Goal: Task Accomplishment & Management: Use online tool/utility

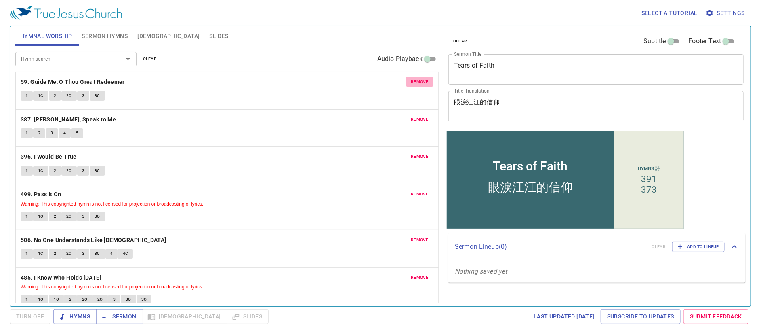
click at [419, 81] on span "remove" at bounding box center [420, 81] width 18 height 7
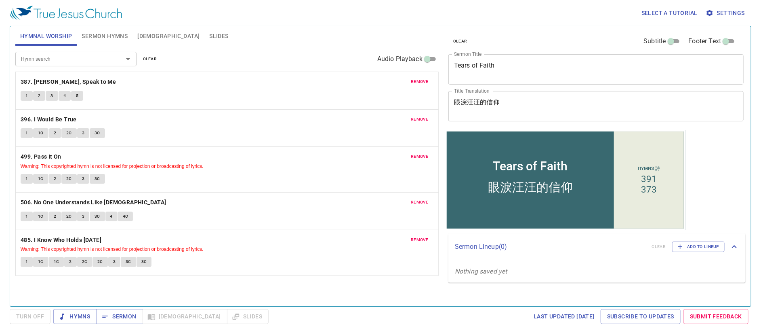
click at [419, 81] on span "remove" at bounding box center [420, 81] width 18 height 7
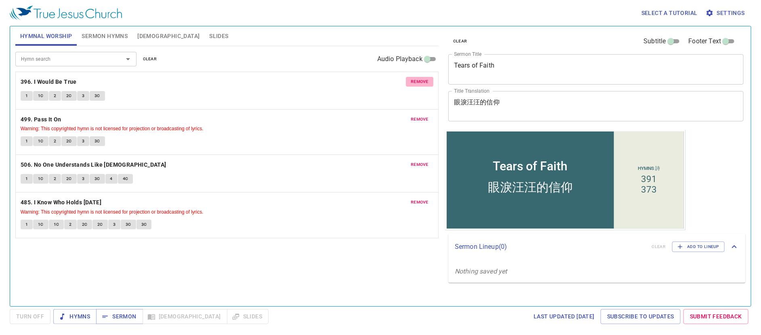
click at [419, 82] on span "remove" at bounding box center [420, 81] width 18 height 7
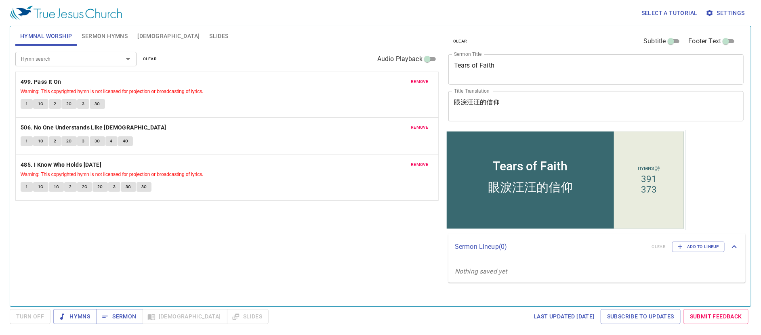
click at [419, 82] on span "remove" at bounding box center [420, 81] width 18 height 7
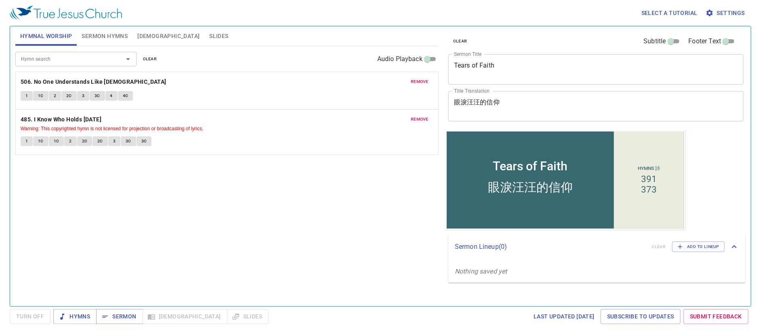
click at [419, 82] on span "remove" at bounding box center [420, 81] width 18 height 7
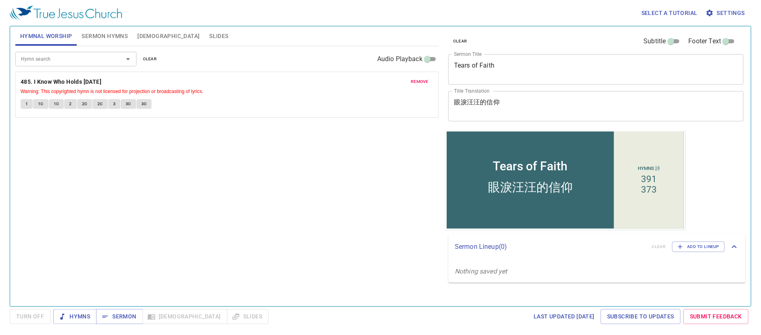
click at [419, 81] on span "remove" at bounding box center [420, 81] width 18 height 7
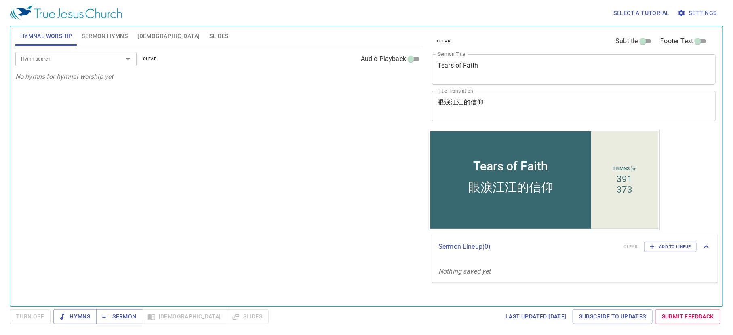
click at [261, 170] on div "Hymn search Hymn search clear Audio Playback No hymns for hymnal worship yet" at bounding box center [218, 172] width 407 height 253
click at [98, 34] on span "Sermon Hymns" at bounding box center [105, 36] width 46 height 10
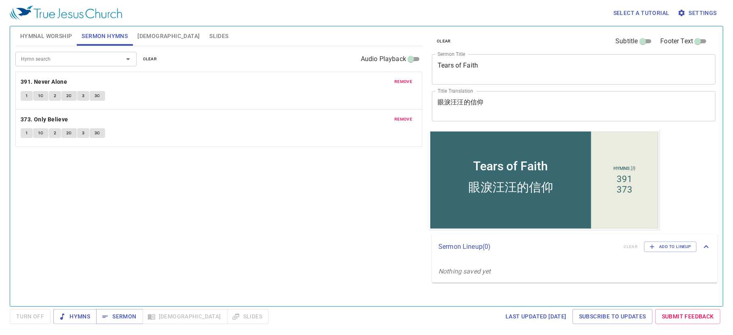
click at [403, 84] on span "remove" at bounding box center [403, 81] width 18 height 7
drag, startPoint x: 409, startPoint y: 82, endPoint x: 401, endPoint y: 82, distance: 8.1
click at [409, 82] on span "remove" at bounding box center [403, 81] width 18 height 7
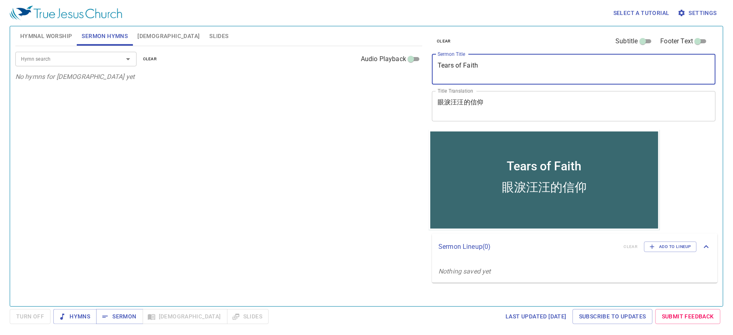
drag, startPoint x: 431, startPoint y: 65, endPoint x: 329, endPoint y: 66, distance: 102.7
click at [329, 66] on div "Hymnal Worship Sermon Hymns Bible Slides Hymn search Hymn search clear Audio Pl…" at bounding box center [366, 163] width 709 height 280
type textarea "a"
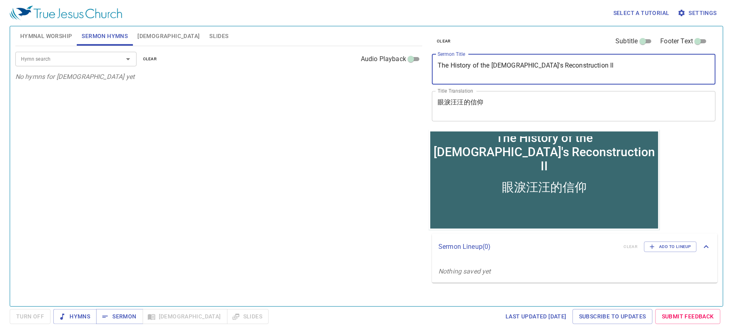
type textarea "The History of the Temple's Reconstruction II"
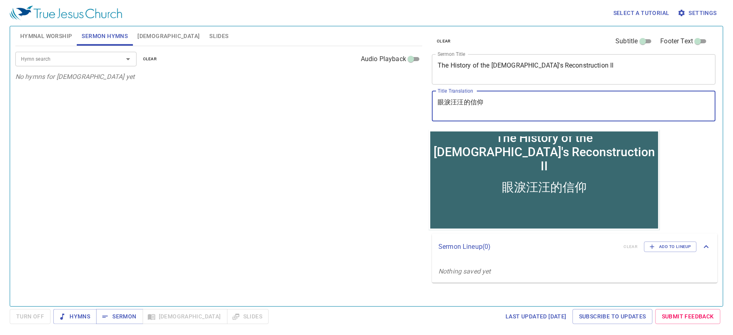
drag, startPoint x: 498, startPoint y: 108, endPoint x: 371, endPoint y: 96, distance: 127.9
click at [371, 97] on div "Hymnal Worship Sermon Hymns Bible Slides Hymn search Hymn search clear Audio Pl…" at bounding box center [366, 163] width 709 height 280
type textarea "s"
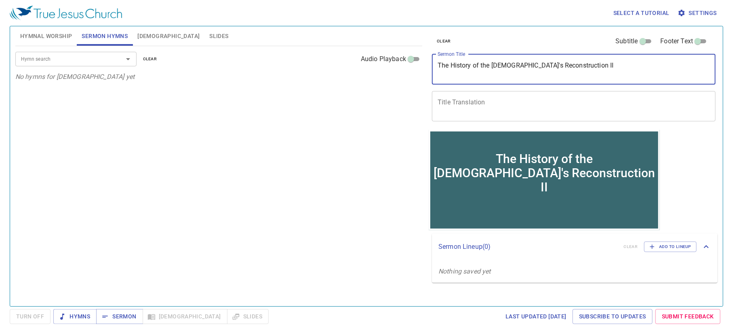
drag, startPoint x: 584, startPoint y: 70, endPoint x: 369, endPoint y: 64, distance: 215.5
click at [369, 64] on div "Hymnal Worship Sermon Hymns Bible Slides Hymn search Hymn search clear Audio Pl…" at bounding box center [366, 163] width 709 height 280
click at [461, 99] on textarea "Title Translation" at bounding box center [574, 105] width 272 height 15
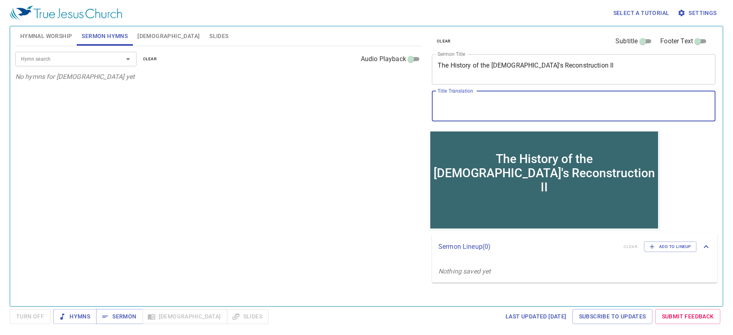
paste textarea "聖殿重建史 II"
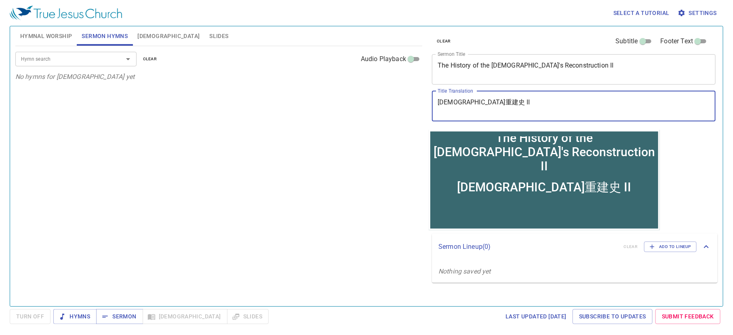
click at [465, 103] on textarea "聖殿重建史 II" at bounding box center [574, 105] width 272 height 15
click at [527, 106] on textarea "聖殿重建的歷史 II" at bounding box center [574, 105] width 272 height 15
type textarea "[DEMOGRAPHIC_DATA]重建的歷史 （二）"
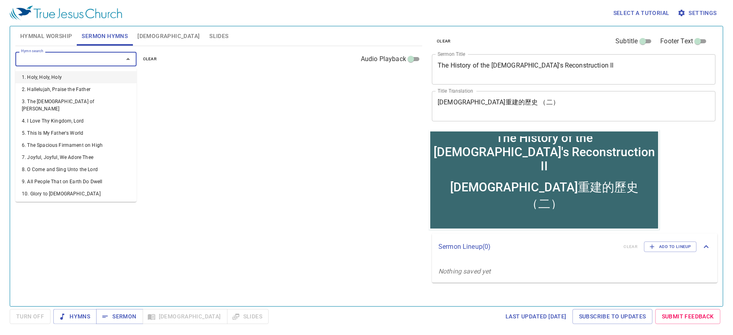
click at [93, 56] on input "Hymn search" at bounding box center [64, 58] width 93 height 9
type input "392"
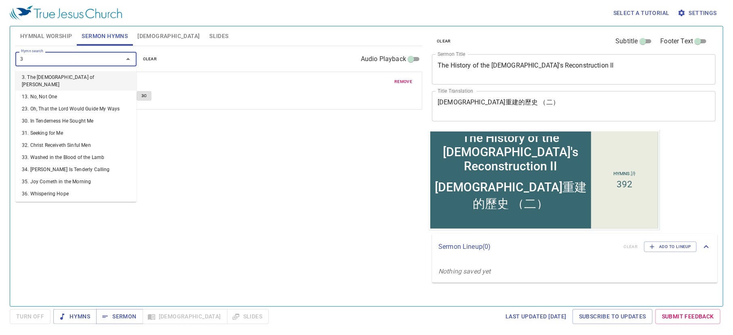
type input "33"
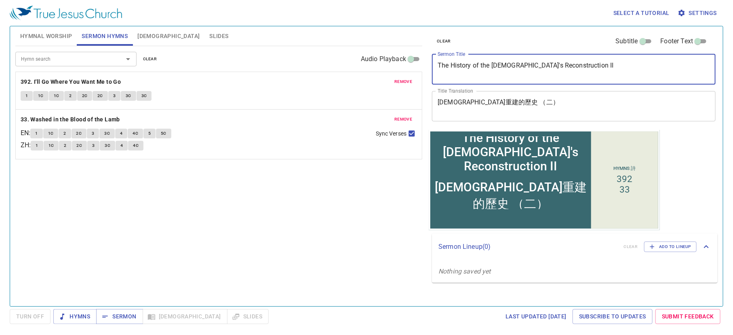
click at [583, 69] on textarea "The History of the Temple's Reconstruction II" at bounding box center [574, 68] width 272 height 15
click at [578, 65] on textarea "The History of the Temple's Reconstruction II" at bounding box center [574, 68] width 272 height 15
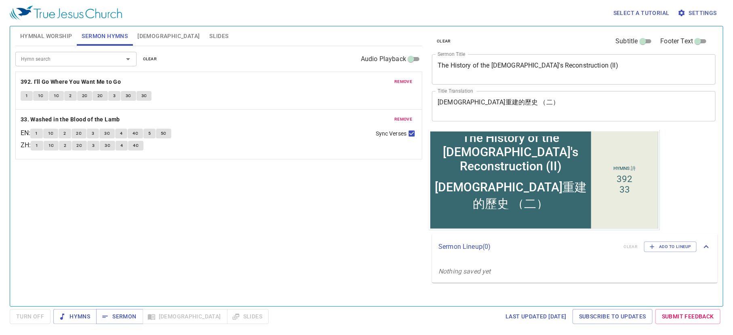
click at [306, 209] on div "Hymn search Hymn search clear Audio Playback remove 392. I'll Go Where You Want…" at bounding box center [218, 172] width 407 height 253
click at [49, 39] on span "Hymnal Worship" at bounding box center [46, 36] width 52 height 10
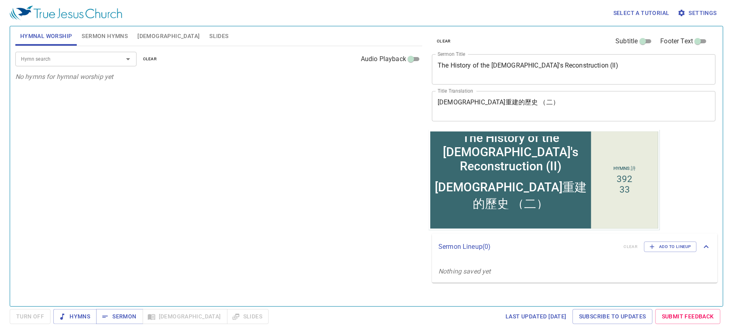
click at [107, 161] on div "Hymn search Hymn search clear Audio Playback No hymns for hymnal worship yet" at bounding box center [218, 172] width 407 height 253
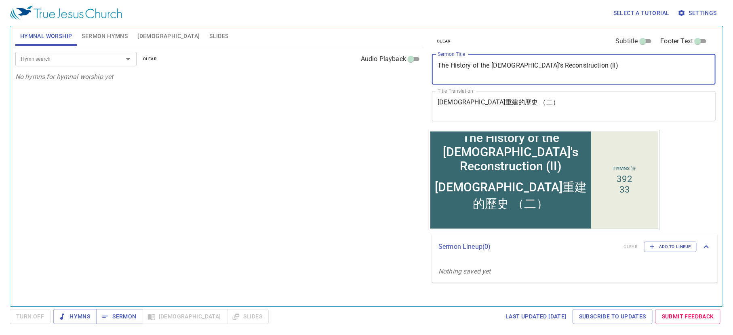
click at [571, 67] on textarea "The History of the Temple's Reconstruction (II)" at bounding box center [574, 68] width 272 height 15
type textarea "The History of the [DEMOGRAPHIC_DATA]'s Reconstruction (2)"
click at [296, 136] on div "Hymn search Hymn search clear Audio Playback No hymns for hymnal worship yet" at bounding box center [218, 172] width 407 height 253
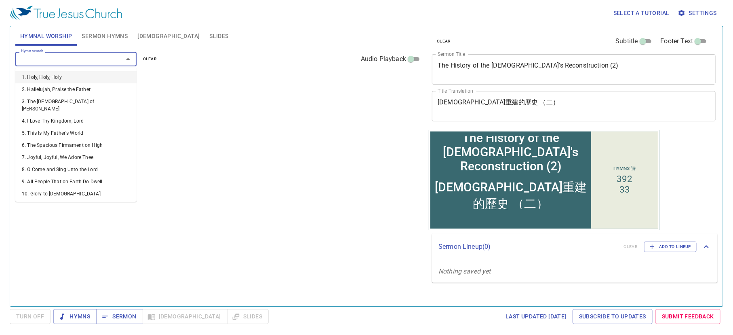
click at [35, 59] on input "Hymn search" at bounding box center [64, 58] width 93 height 9
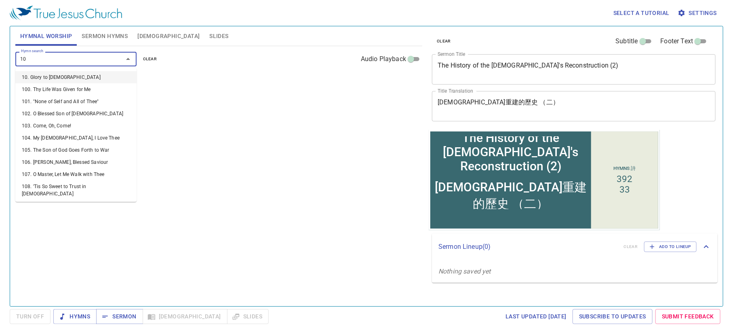
type input "106"
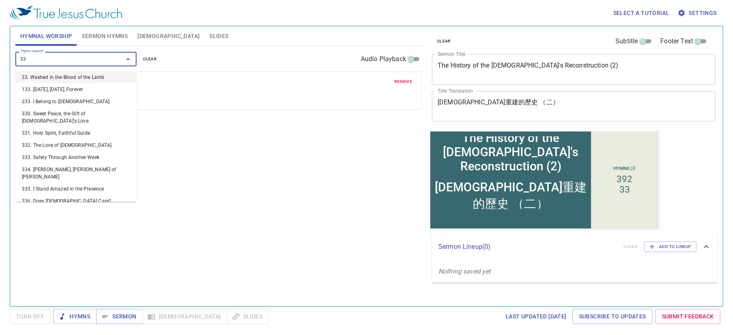
type input "333"
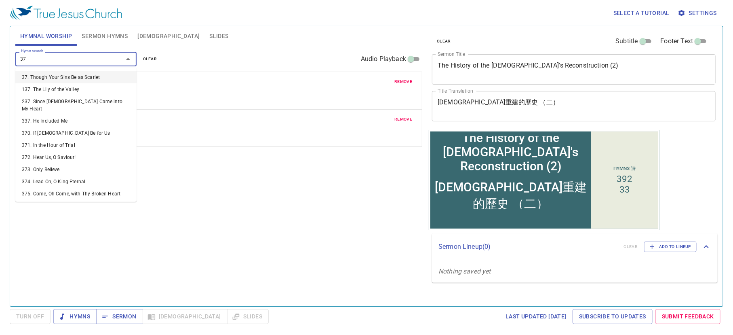
type input "373"
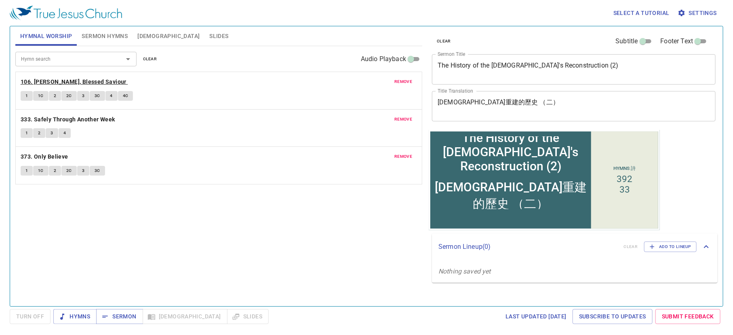
click at [71, 83] on b "106. [PERSON_NAME], Blessed Saviour" at bounding box center [74, 82] width 106 height 10
click at [209, 33] on span "Slides" at bounding box center [218, 36] width 19 height 10
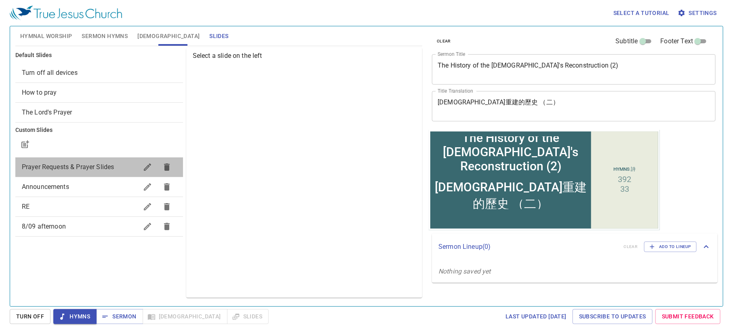
click at [94, 171] on span "Prayer Requests & Prayer Slides" at bounding box center [80, 167] width 116 height 10
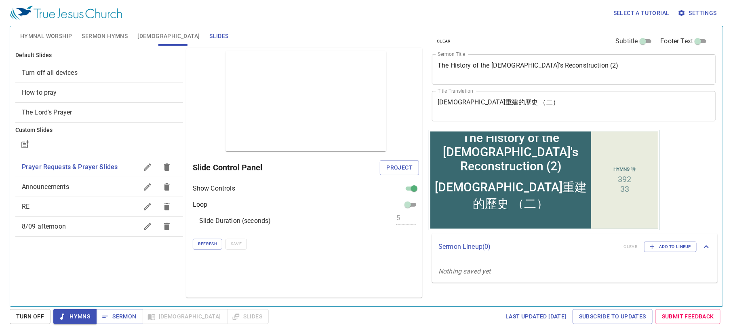
click at [97, 187] on span "Announcements" at bounding box center [80, 187] width 116 height 10
click at [64, 164] on span "Prayer Requests & Prayer Slides" at bounding box center [68, 167] width 93 height 8
click at [405, 170] on span "Project" at bounding box center [399, 167] width 26 height 10
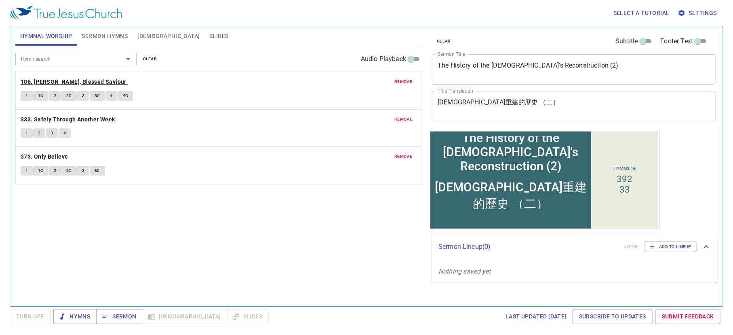
click at [50, 82] on b "106. [PERSON_NAME], Blessed Saviour" at bounding box center [74, 82] width 106 height 10
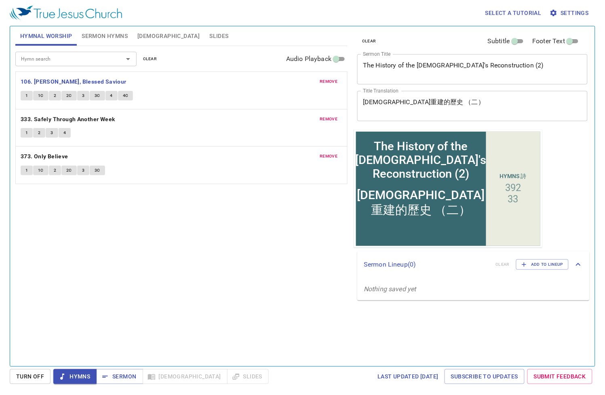
drag, startPoint x: 604, startPoint y: 109, endPoint x: 636, endPoint y: 105, distance: 32.2
click at [605, 105] on html "Select a tutorial Settings Hymnal Worship Sermon Hymns [DEMOGRAPHIC_DATA] Slide…" at bounding box center [302, 197] width 605 height 395
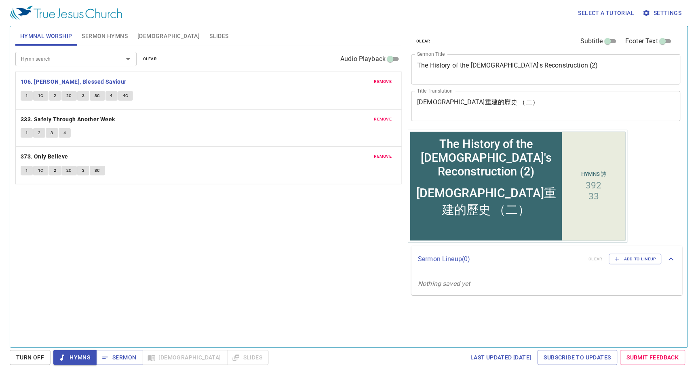
click at [22, 96] on button "1" at bounding box center [27, 96] width 12 height 10
click at [39, 97] on span "1C" at bounding box center [41, 95] width 6 height 7
click at [56, 99] on button "2" at bounding box center [55, 96] width 12 height 10
drag, startPoint x: 66, startPoint y: 95, endPoint x: 75, endPoint y: 97, distance: 9.0
click at [68, 96] on button "2C" at bounding box center [68, 96] width 15 height 10
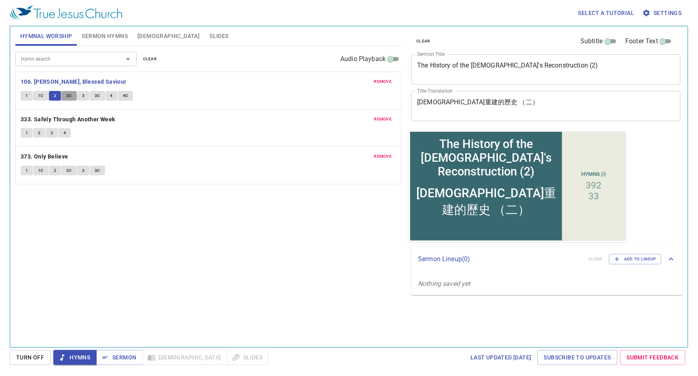
click at [75, 97] on button "2C" at bounding box center [68, 96] width 15 height 10
click at [83, 97] on span "3" at bounding box center [83, 95] width 2 height 7
click at [97, 97] on span "3C" at bounding box center [98, 95] width 6 height 7
click at [116, 99] on button "4" at bounding box center [111, 96] width 12 height 10
click at [130, 97] on button "4C" at bounding box center [125, 96] width 15 height 10
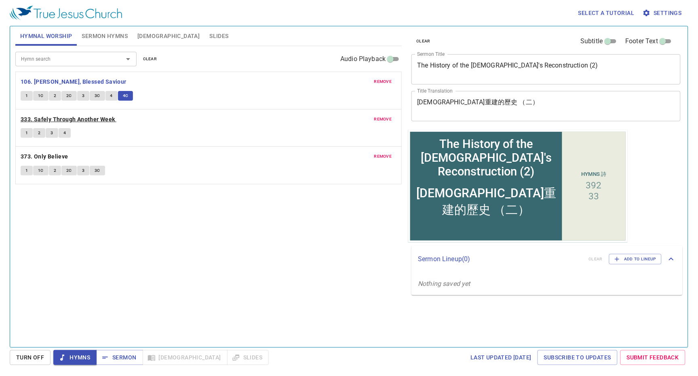
click at [37, 121] on b "333. Safely Through Another Week" at bounding box center [68, 119] width 95 height 10
click at [24, 131] on button "1" at bounding box center [27, 133] width 12 height 10
click at [53, 134] on span "3" at bounding box center [52, 132] width 2 height 7
click at [53, 154] on b "373. Only Believe" at bounding box center [45, 157] width 48 height 10
click at [28, 171] on span "1" at bounding box center [26, 170] width 2 height 7
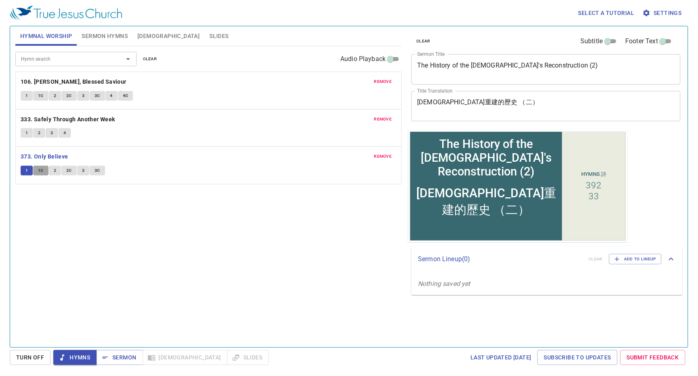
click at [39, 170] on span "1C" at bounding box center [41, 170] width 6 height 7
click at [0, 0] on span "Sermon" at bounding box center [0, 0] width 0 height 0
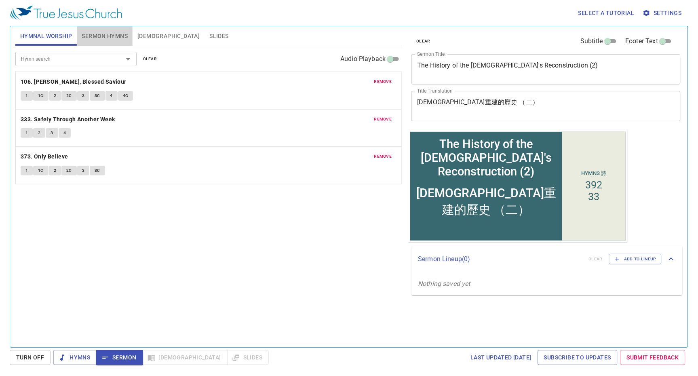
click at [105, 34] on span "Sermon Hymns" at bounding box center [105, 36] width 46 height 10
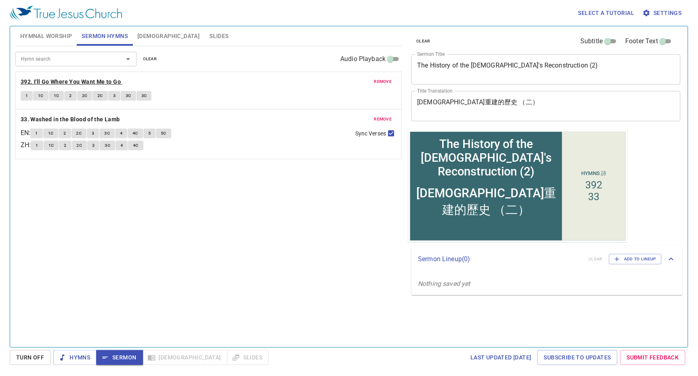
click at [70, 79] on b "392. I'll Go Where You Want Me to Go" at bounding box center [71, 82] width 100 height 10
click at [28, 94] on button "1" at bounding box center [27, 96] width 12 height 10
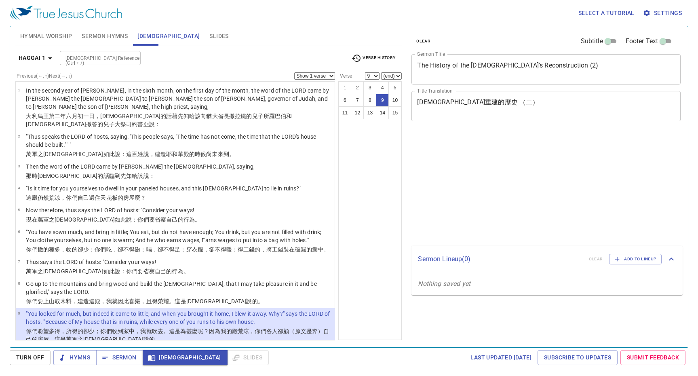
select select "9"
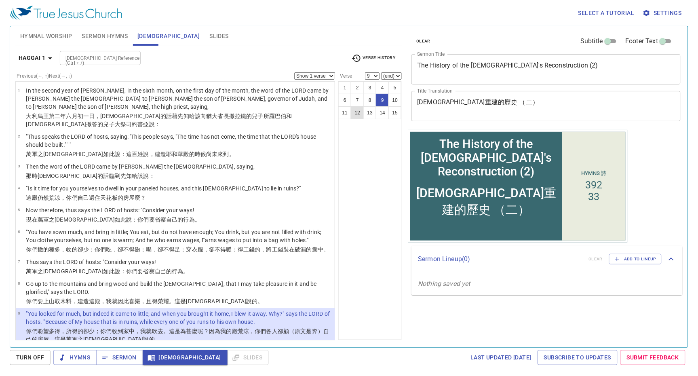
click at [388, 107] on button "10" at bounding box center [394, 100] width 13 height 13
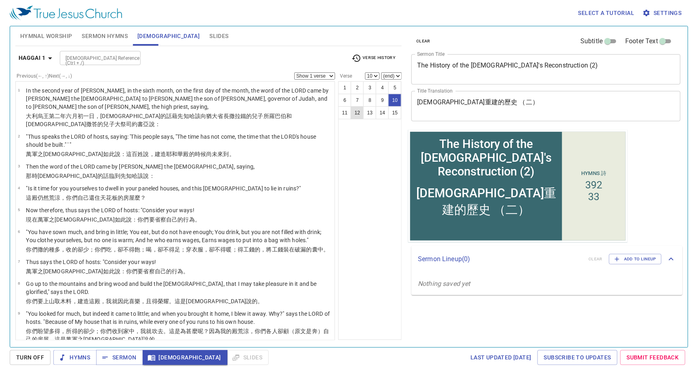
click at [364, 114] on button "12" at bounding box center [357, 112] width 13 height 13
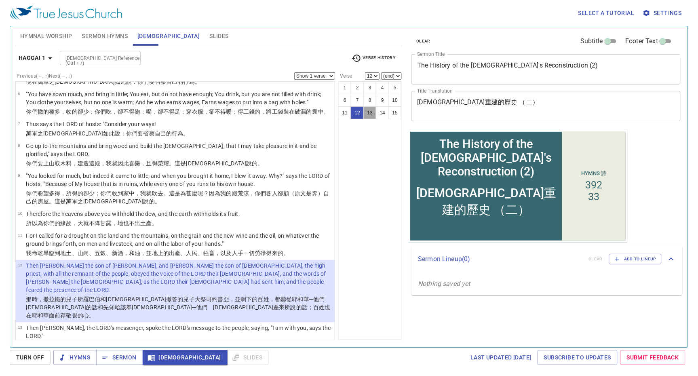
click at [363, 119] on button "13" at bounding box center [369, 112] width 13 height 13
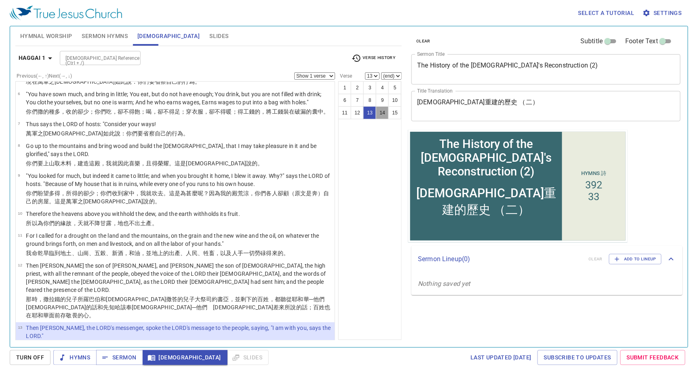
click at [376, 119] on button "14" at bounding box center [382, 112] width 13 height 13
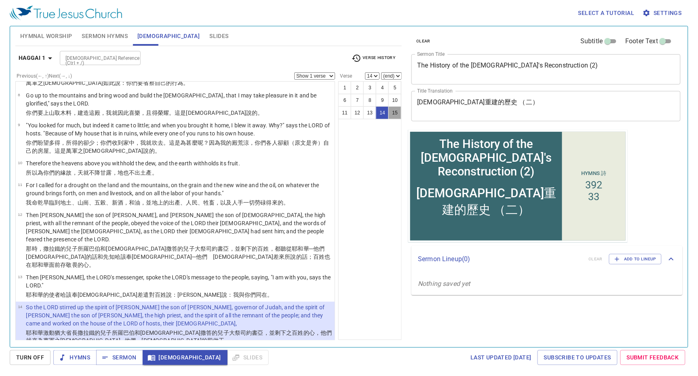
click at [388, 119] on button "15" at bounding box center [394, 112] width 13 height 13
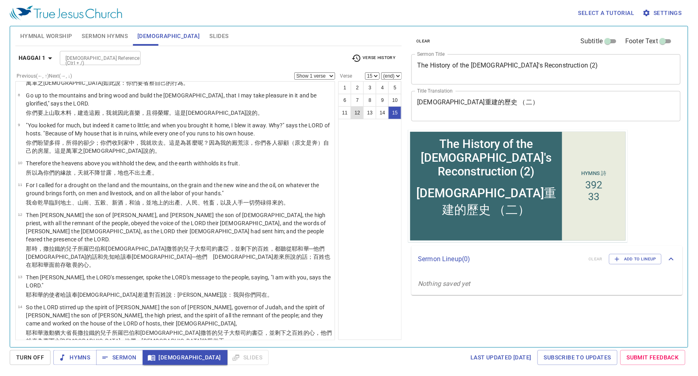
click at [364, 111] on button "12" at bounding box center [357, 112] width 13 height 13
select select "12"
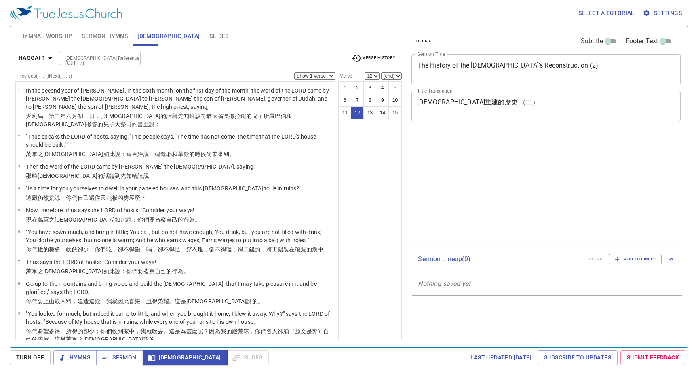
select select "12"
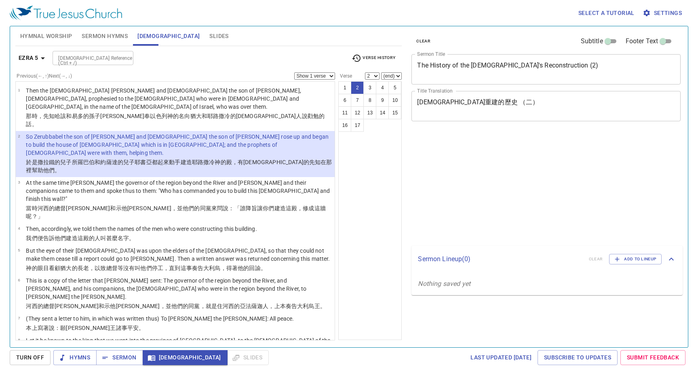
select select "2"
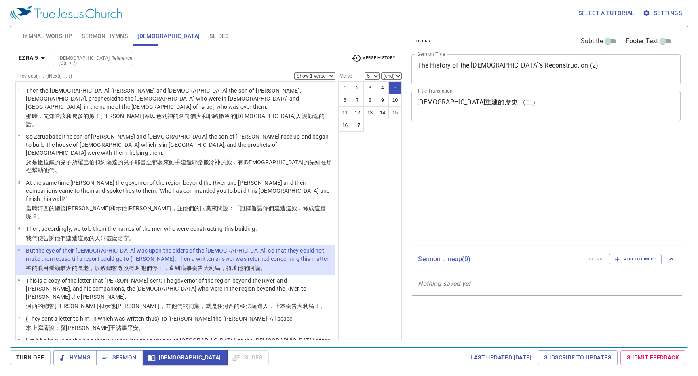
select select "5"
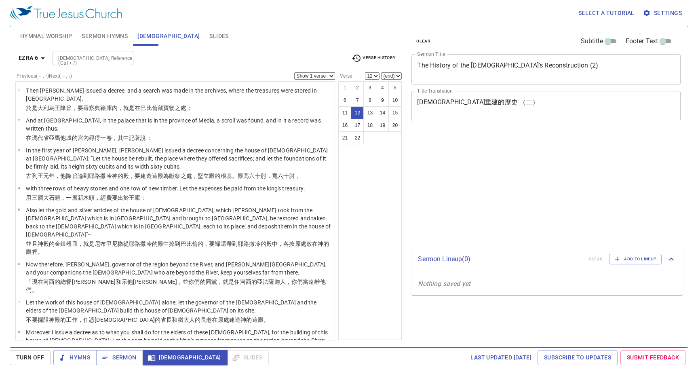
select select "12"
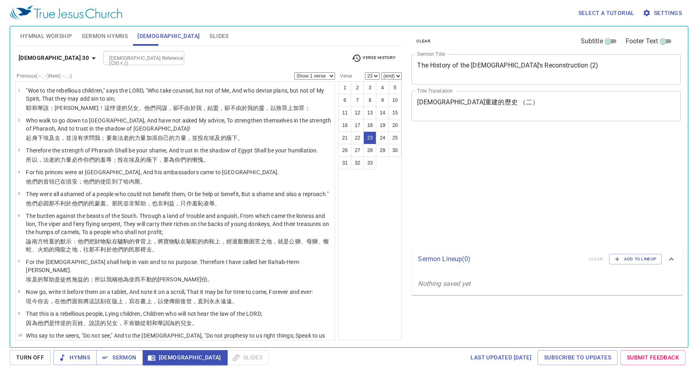
select select "23"
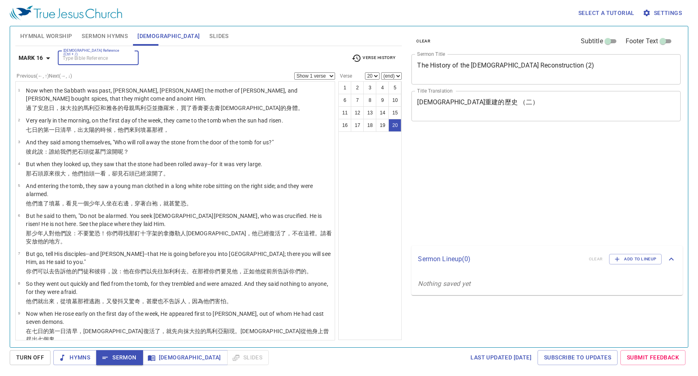
select select "20"
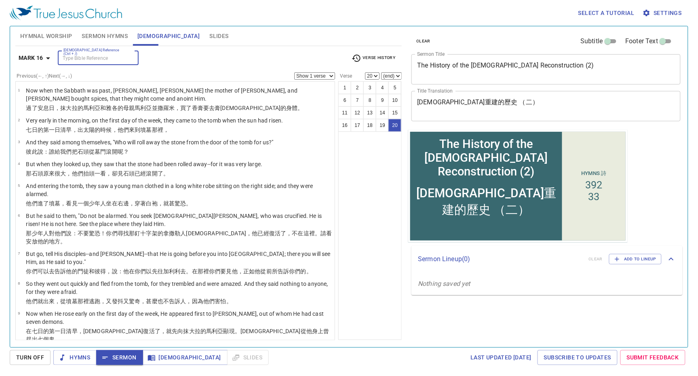
scroll to position [257, 0]
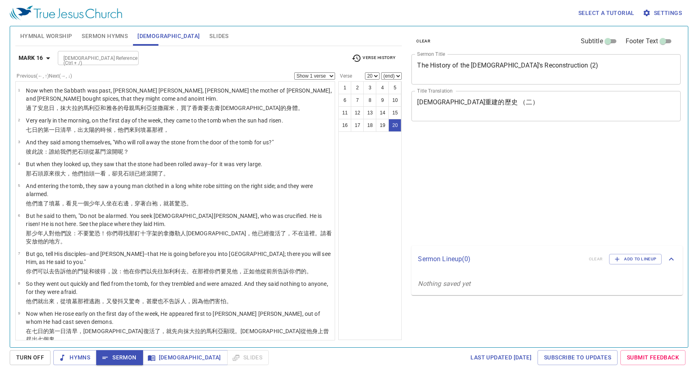
select select "20"
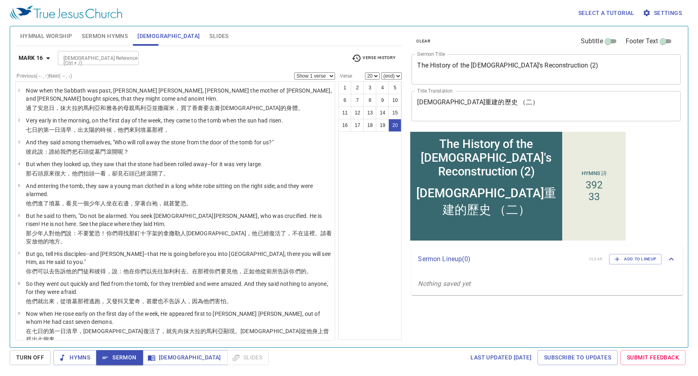
click at [88, 51] on div "[DEMOGRAPHIC_DATA] Reference (Ctrl + /)" at bounding box center [98, 58] width 81 height 14
type input "James 5"
click at [89, 52] on div "James 5 Bible Reference (Ctrl + /)" at bounding box center [98, 58] width 81 height 14
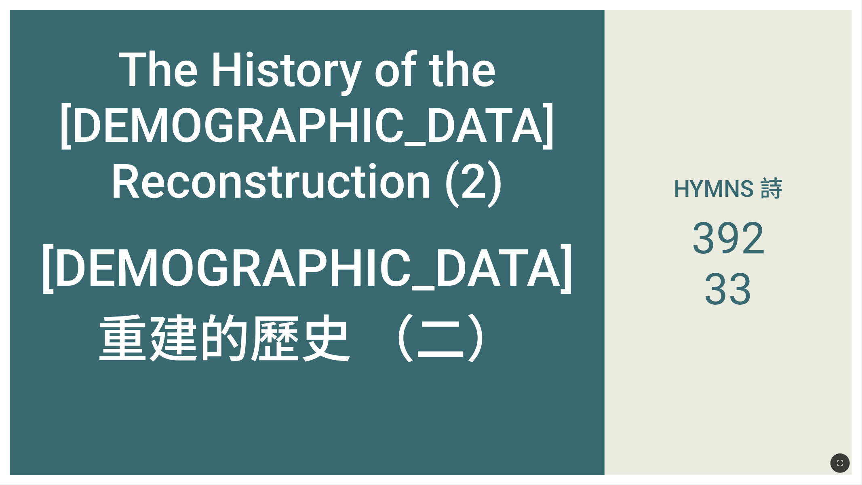
click at [607, 359] on div "Hymns 詩 392 33" at bounding box center [729, 243] width 248 height 466
